Goal: Task Accomplishment & Management: Complete application form

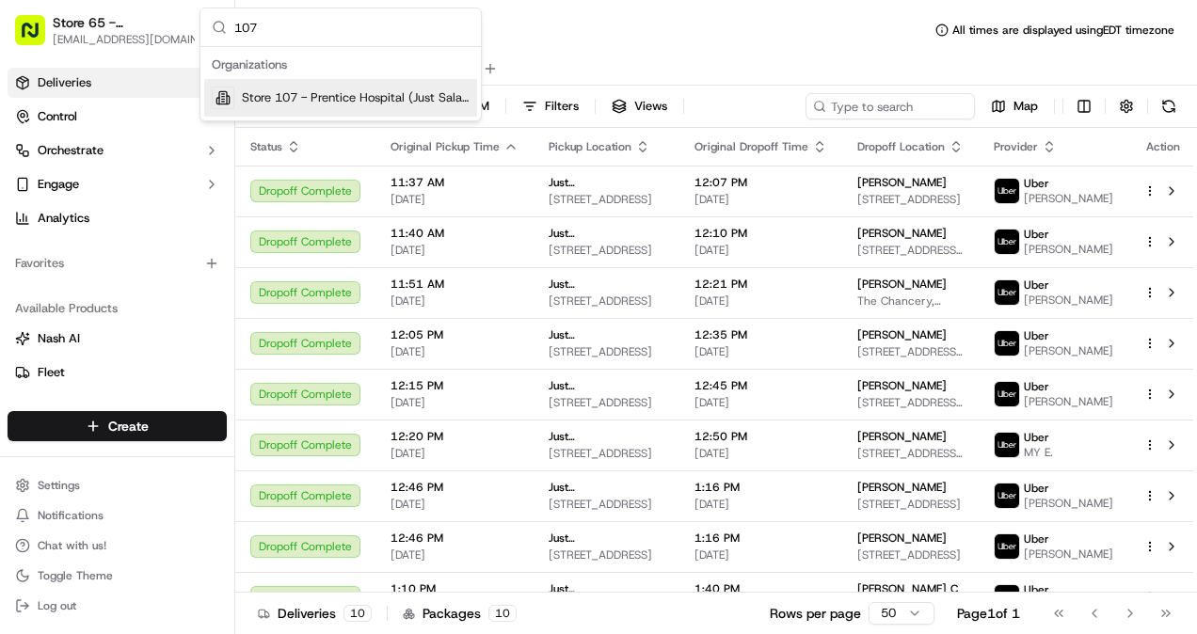
type input "107"
click at [338, 109] on div "Store 107 - Prentice Hospital (Just Salad)" at bounding box center [340, 98] width 273 height 38
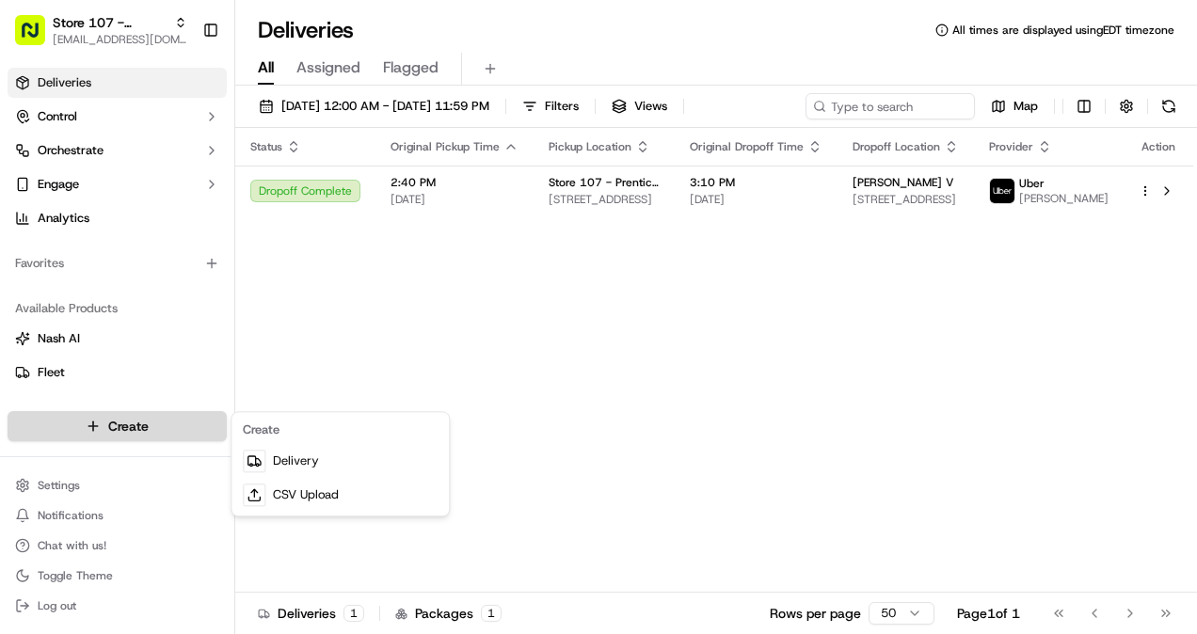
click at [188, 420] on html "Store 107 - Prentice Hospital (Just Salad) [EMAIL_ADDRESS][DOMAIN_NAME] Toggle …" at bounding box center [598, 317] width 1197 height 634
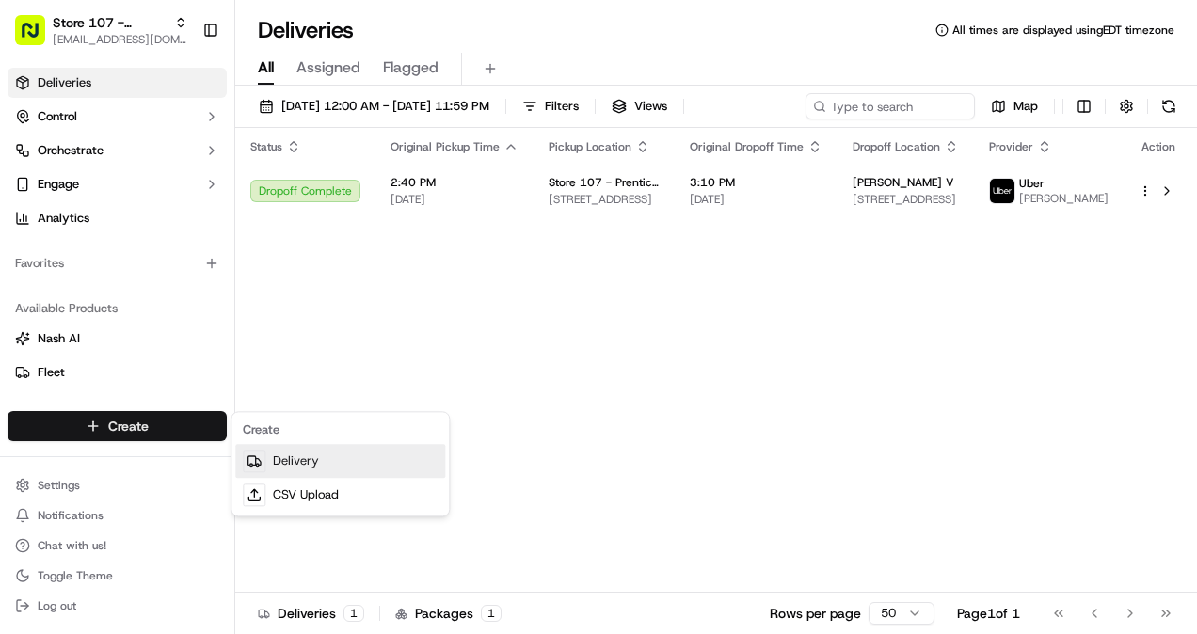
click at [314, 468] on link "Delivery" at bounding box center [340, 461] width 210 height 34
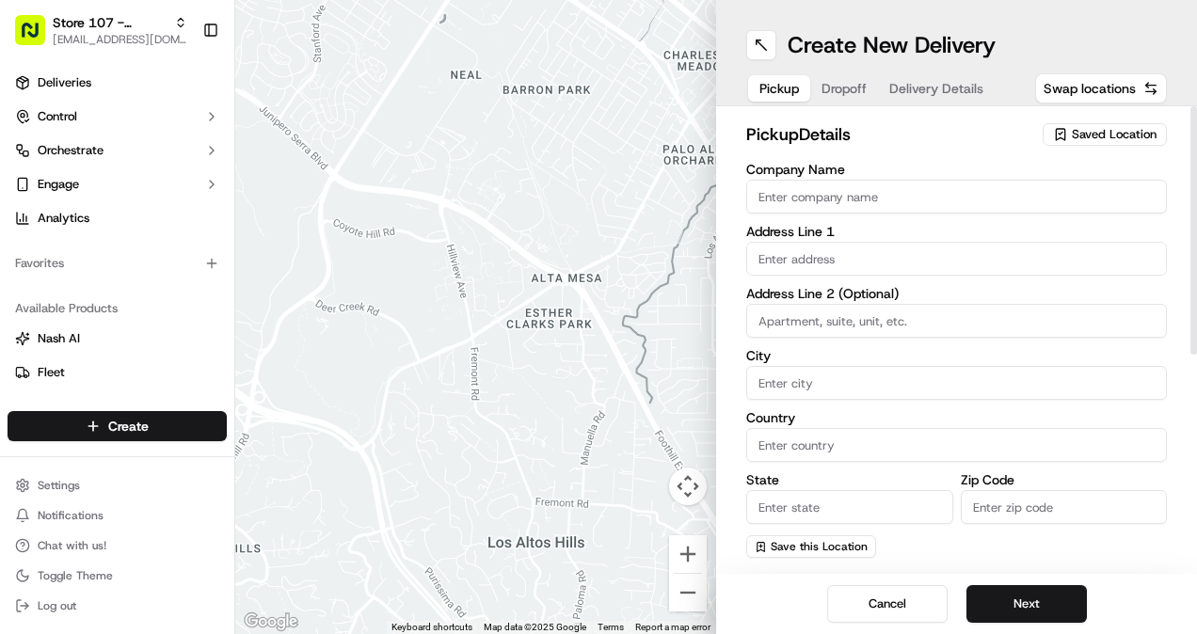
click at [1088, 126] on span "Saved Location" at bounding box center [1113, 134] width 85 height 17
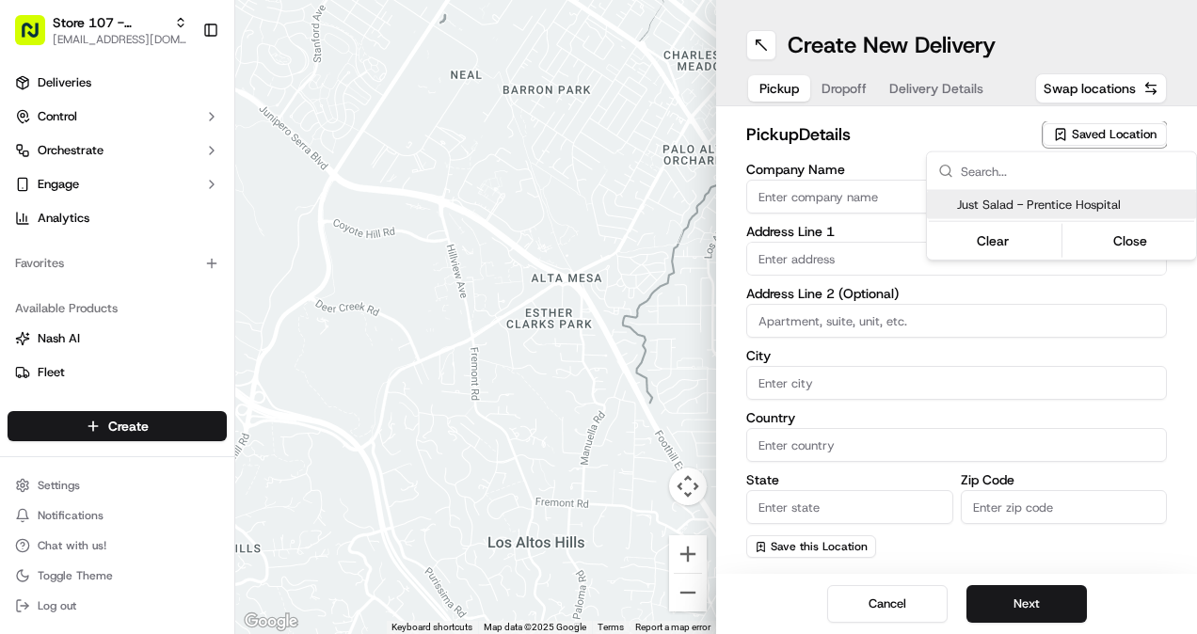
click at [1059, 201] on span "Just Salad - Prentice Hospital" at bounding box center [1072, 205] width 231 height 17
type input "Just Salad - Prentice Hospital"
type input "[STREET_ADDRESS]"
type input "1 300"
type input "[GEOGRAPHIC_DATA]"
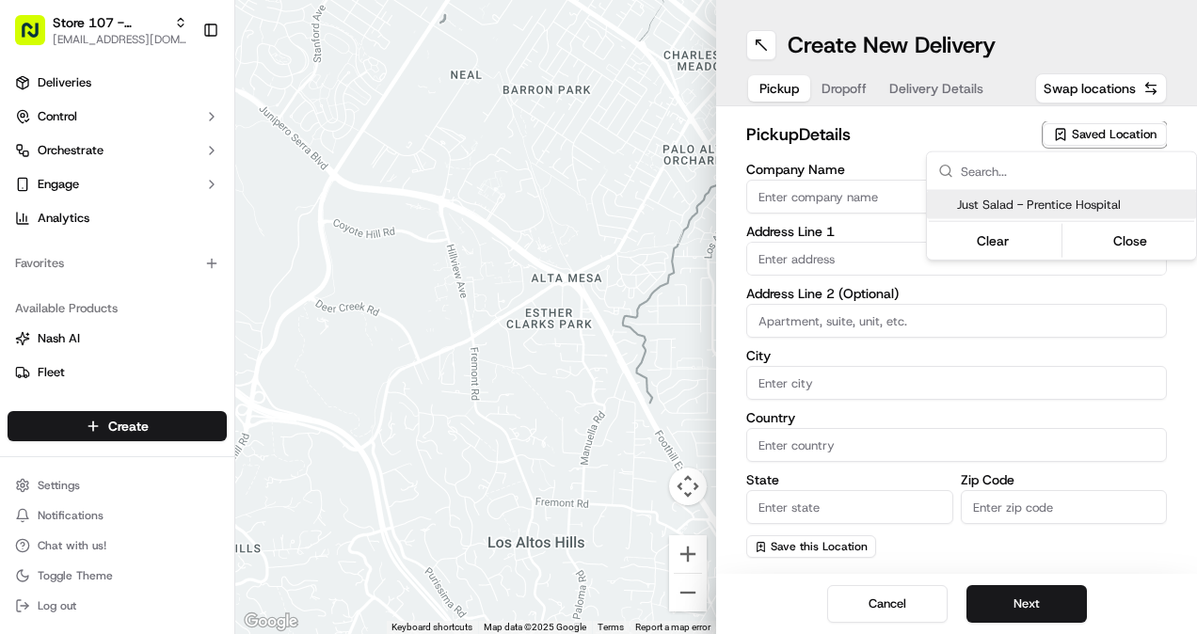
type input "US"
type input "IL"
type input "60611"
type input "[PHONE_NUMBER]"
type textarea "Pickup order [insert order number] for [insert customer name] from Just Salad"
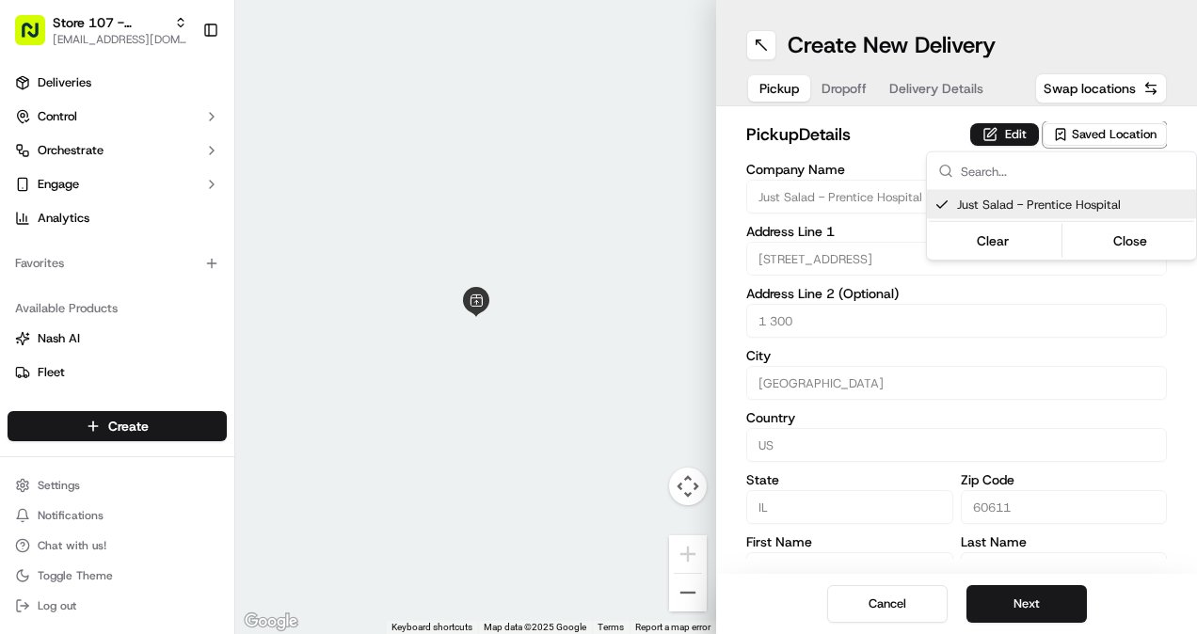
click at [1044, 604] on html "Store 107 - Prentice Hospital (Just Salad) [EMAIL_ADDRESS][DOMAIN_NAME] Toggle …" at bounding box center [598, 317] width 1197 height 634
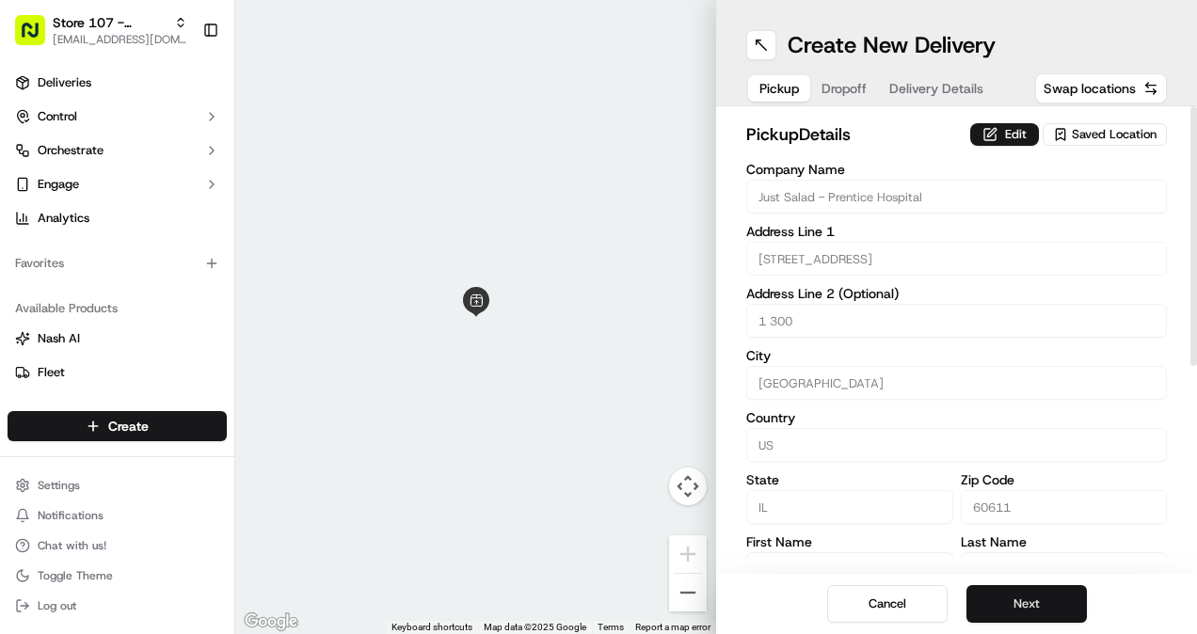
click at [1019, 611] on button "Next" at bounding box center [1026, 604] width 120 height 38
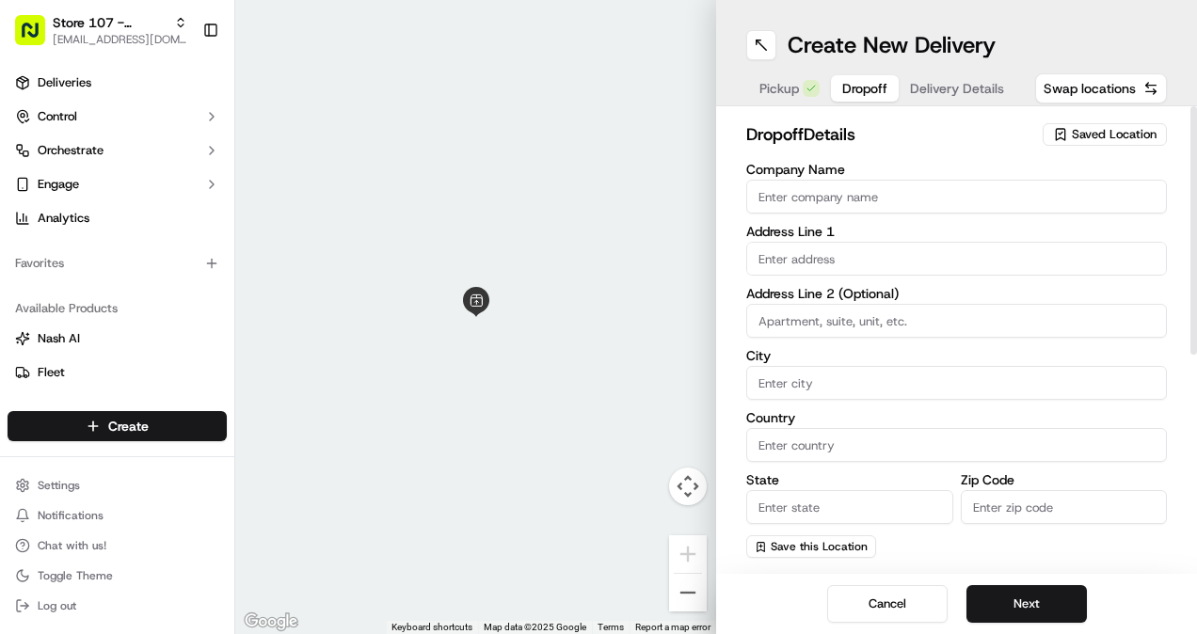
click at [892, 268] on input "text" at bounding box center [956, 259] width 420 height 34
click at [810, 371] on input "City" at bounding box center [956, 383] width 420 height 34
click at [825, 262] on input "text" at bounding box center [956, 259] width 420 height 34
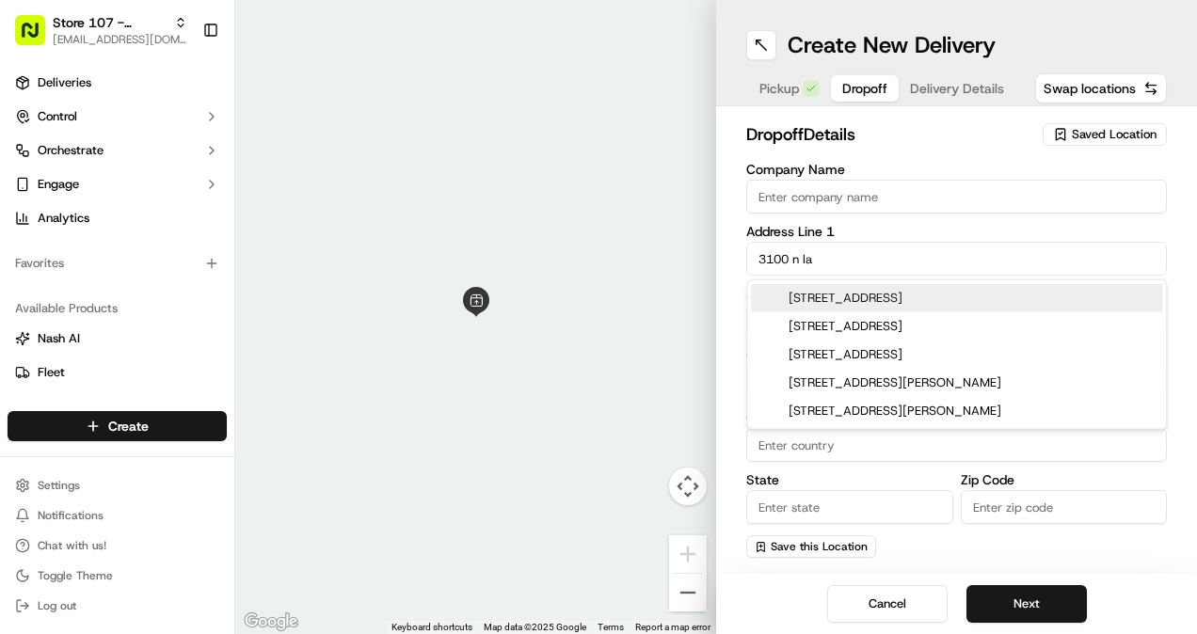
click at [948, 302] on div "[STREET_ADDRESS]" at bounding box center [956, 298] width 411 height 28
type input "[STREET_ADDRESS]"
type input "[GEOGRAPHIC_DATA]"
type input "IL"
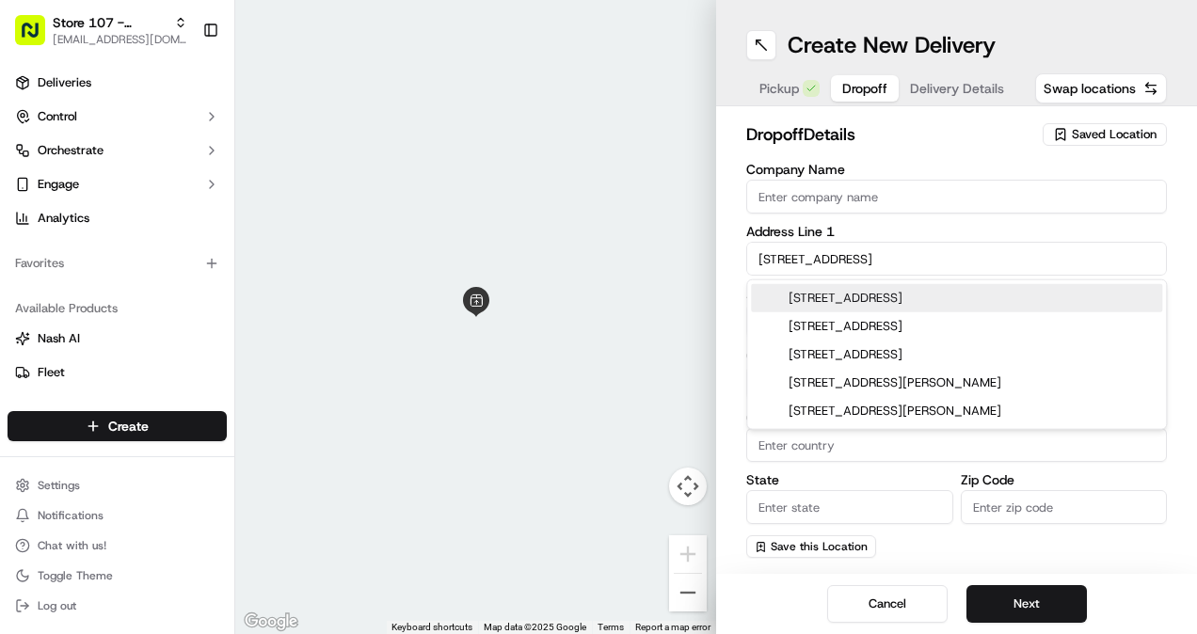
type input "60657"
type input "[STREET_ADDRESS]"
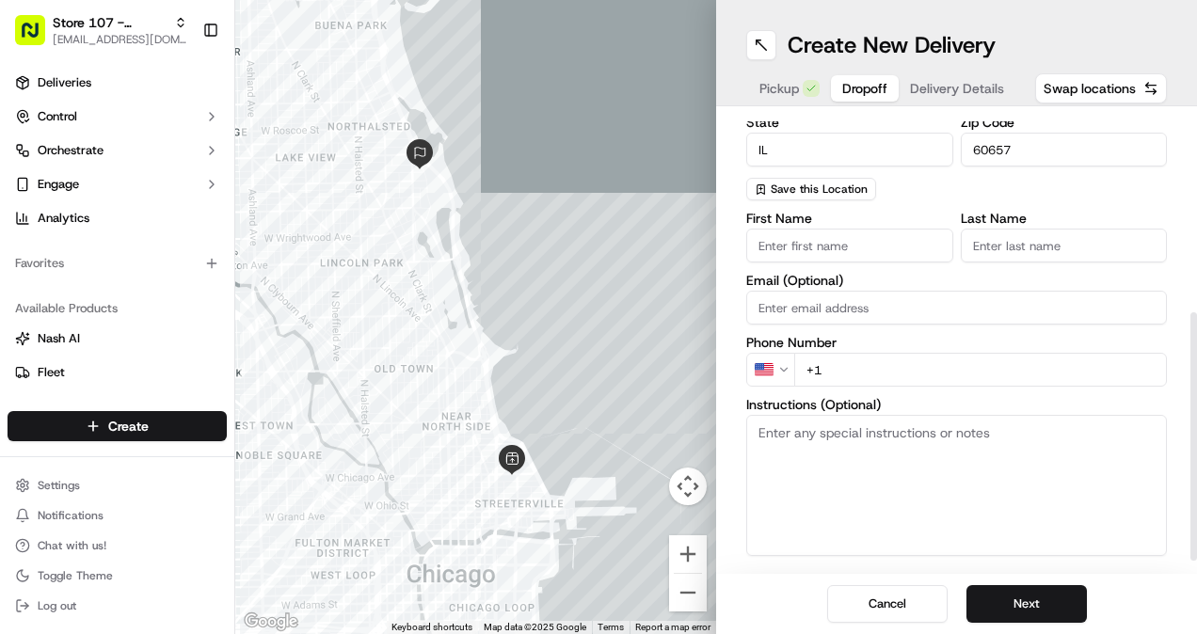
scroll to position [376, 0]
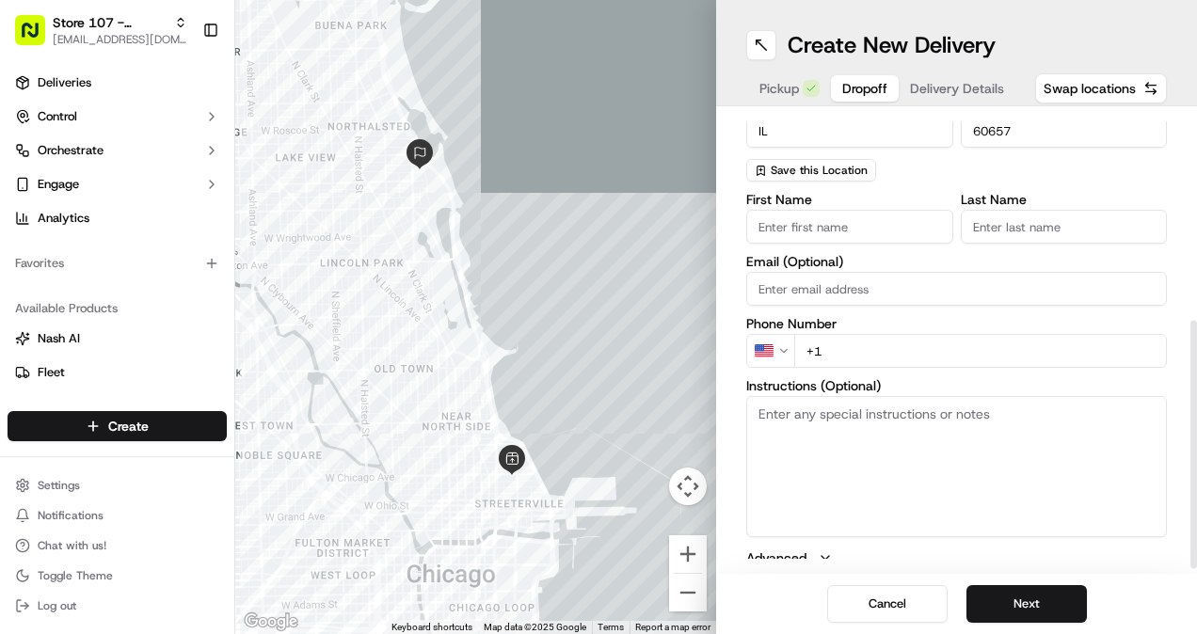
click at [899, 435] on textarea "Instructions (Optional)" at bounding box center [956, 466] width 420 height 141
type textarea "Please CALL THE GUEST"
paste input "[PERSON_NAME]"
type input "[PERSON_NAME]"
click at [1045, 237] on input "Last Name" at bounding box center [1063, 227] width 207 height 34
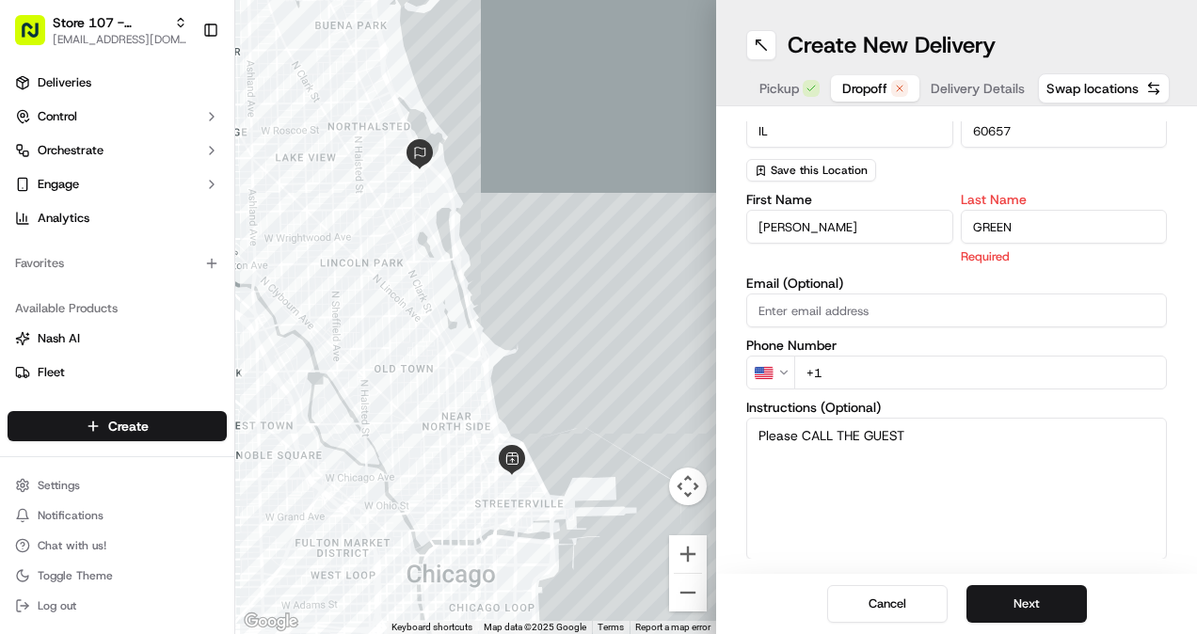
type input "GREEN"
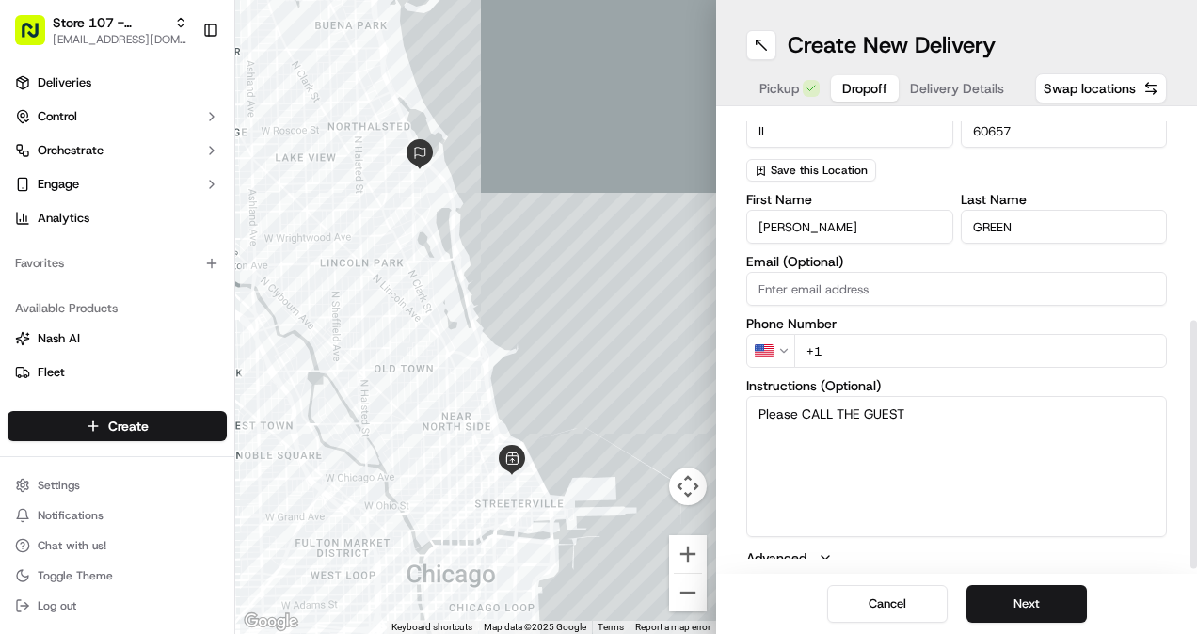
click at [909, 348] on input "+1" at bounding box center [980, 351] width 373 height 34
paste input "[PHONE_NUMBER]"
type input "[PHONE_NUMBER]"
click at [1020, 608] on button "Next" at bounding box center [1026, 604] width 120 height 38
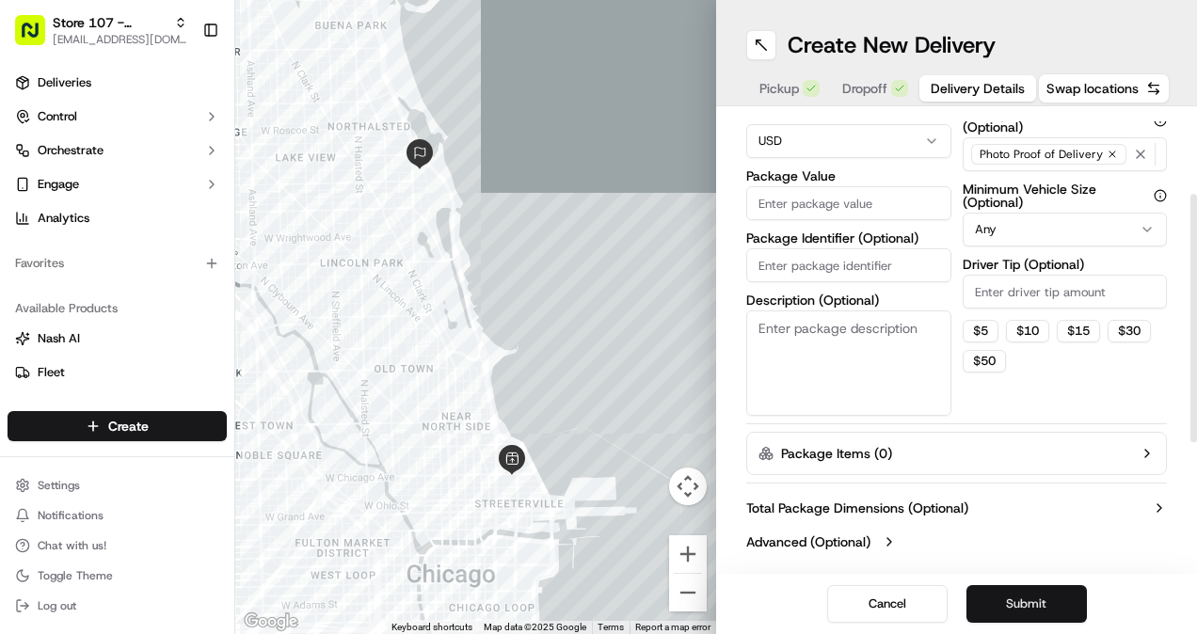
scroll to position [154, 0]
click at [837, 194] on input "Package Value" at bounding box center [848, 204] width 205 height 34
type input "54.96"
click at [1048, 283] on input "Driver Tip (Optional)" at bounding box center [1064, 293] width 205 height 34
type input "7.00"
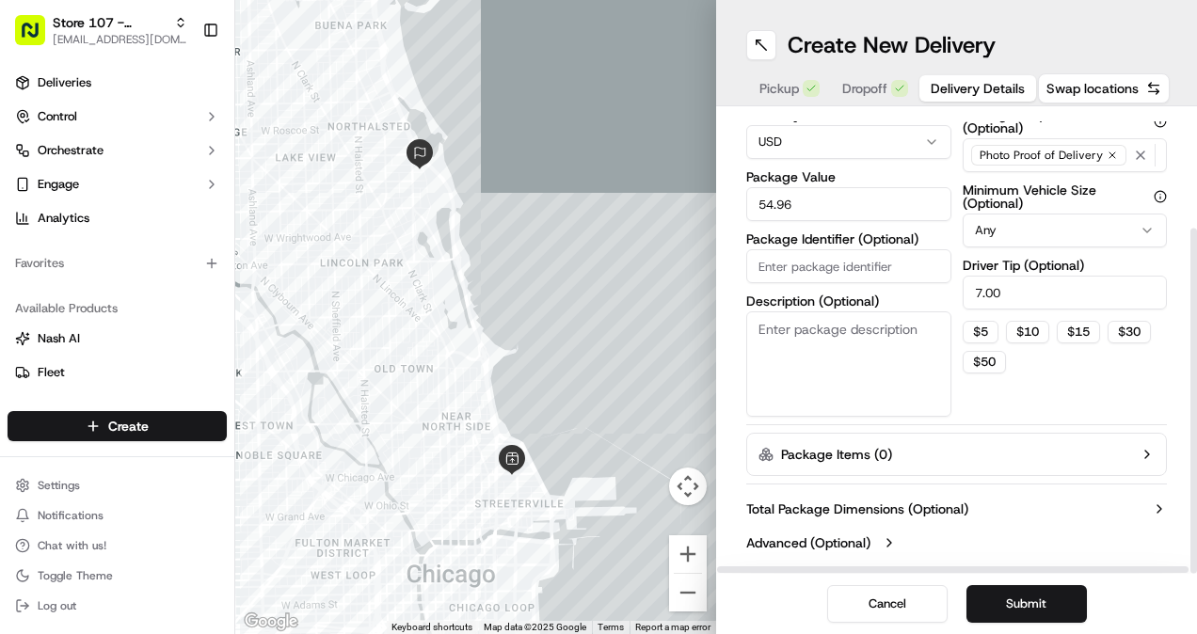
click at [868, 258] on input "Package Identifier (Optional)" at bounding box center [848, 266] width 205 height 34
paste input "Order #WEB-13294095;"
type input "Order #WEB-13294095;"
click at [1020, 600] on button "Submit" at bounding box center [1026, 604] width 120 height 38
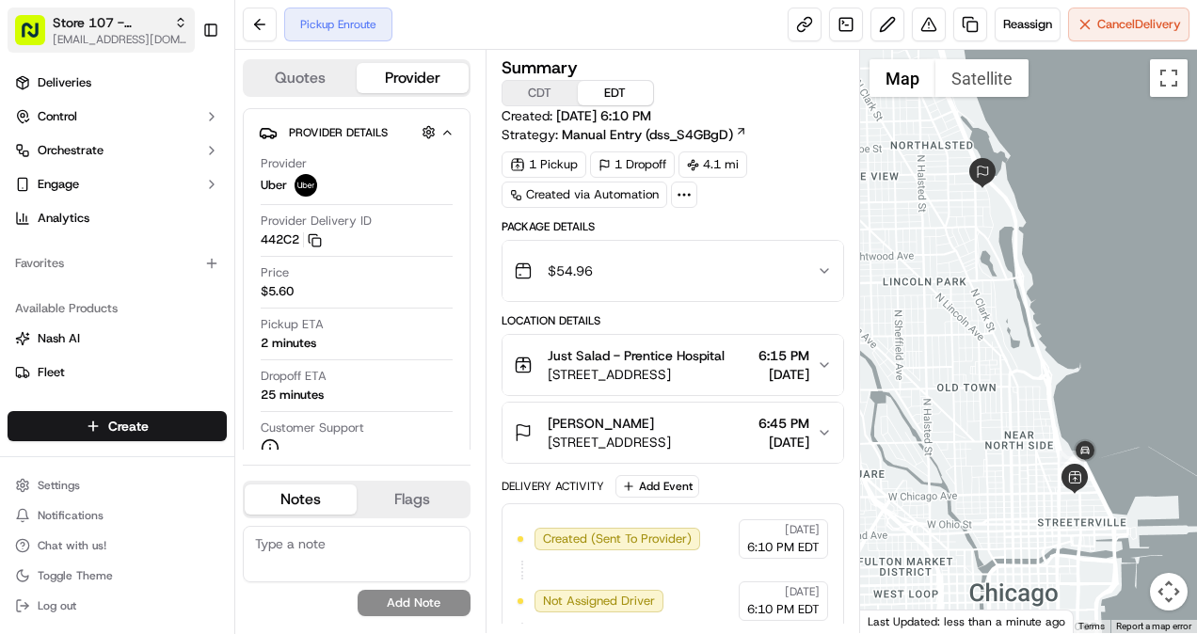
click at [187, 21] on icon "button" at bounding box center [180, 22] width 13 height 13
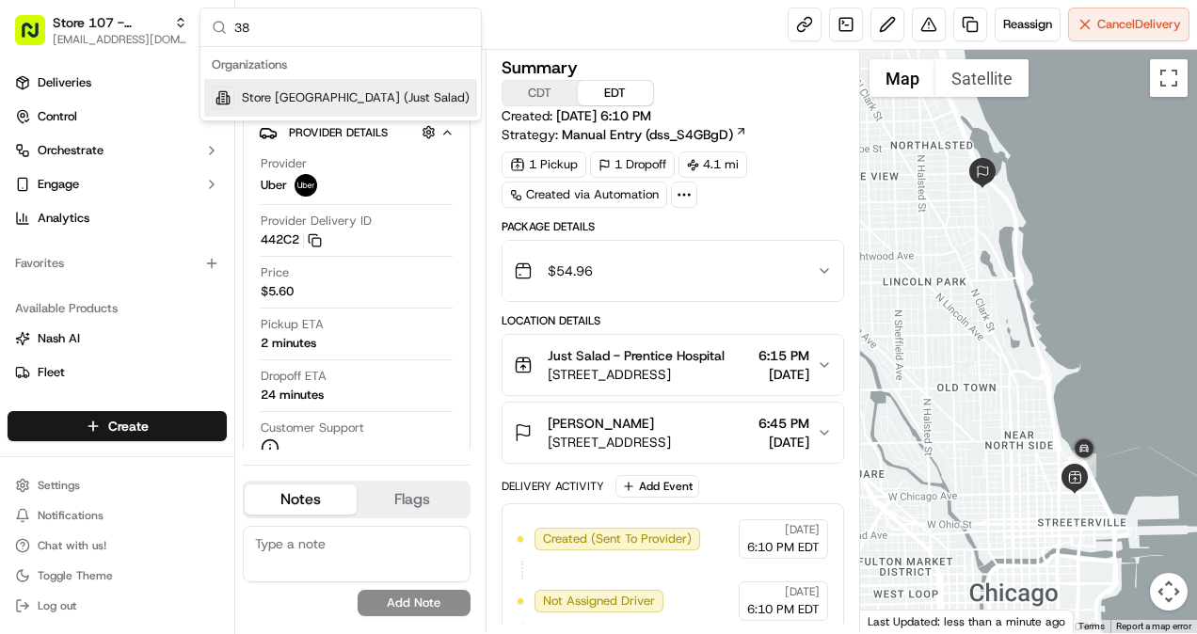
type input "38"
click at [377, 115] on div "Store [GEOGRAPHIC_DATA] (Just Salad)" at bounding box center [340, 98] width 273 height 38
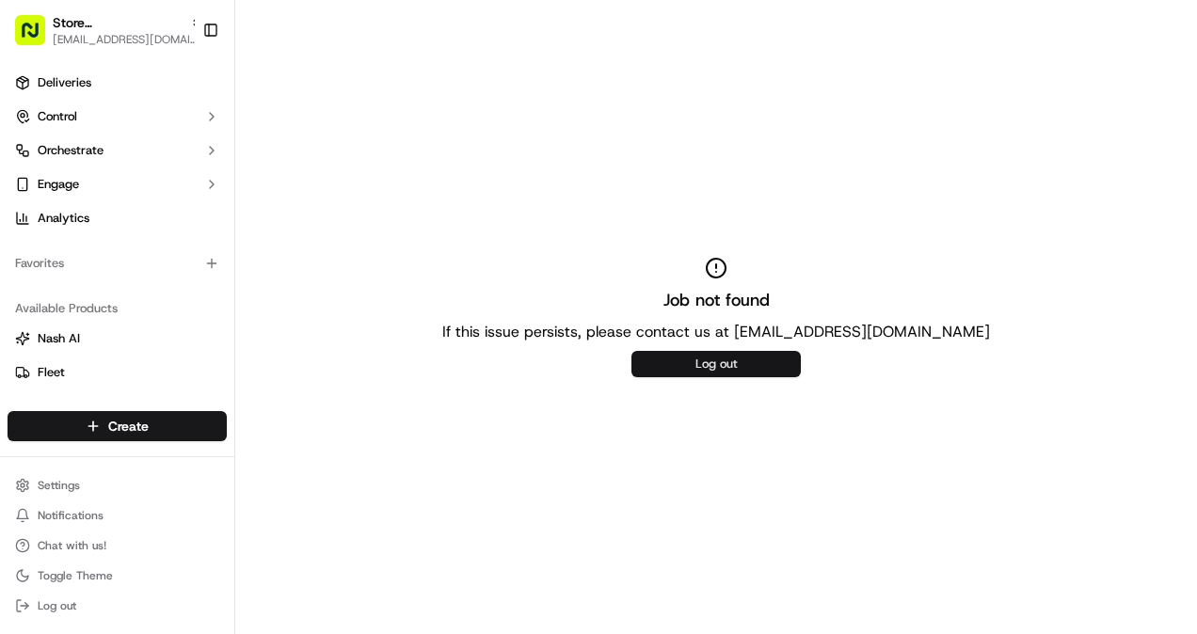
click at [683, 363] on button "Log out" at bounding box center [715, 364] width 169 height 26
